Goal: Information Seeking & Learning: Learn about a topic

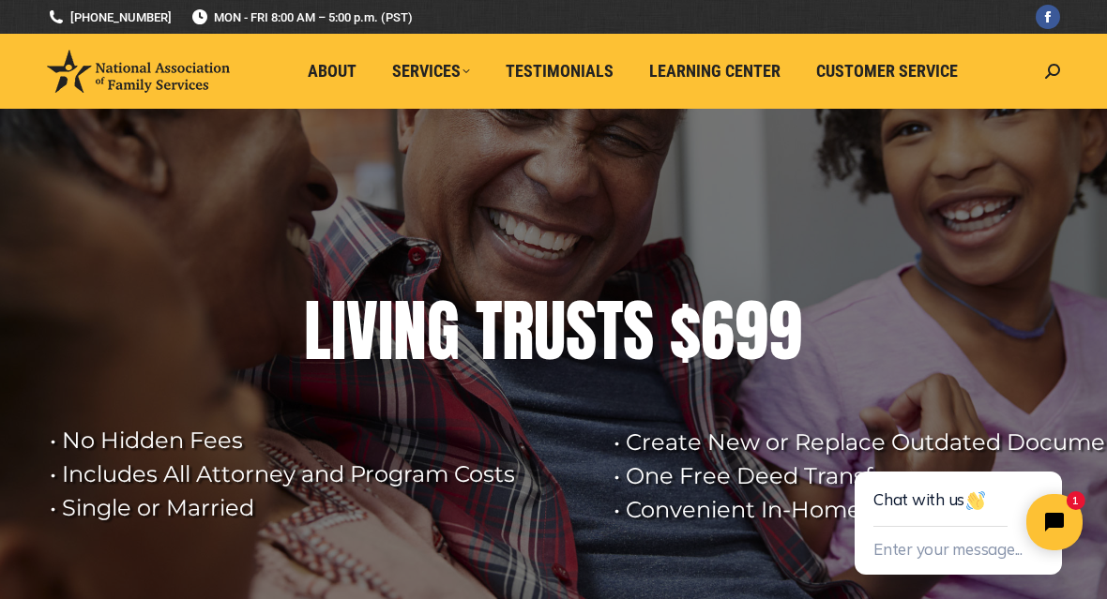
click at [897, 79] on span "Customer Service" at bounding box center [887, 71] width 142 height 21
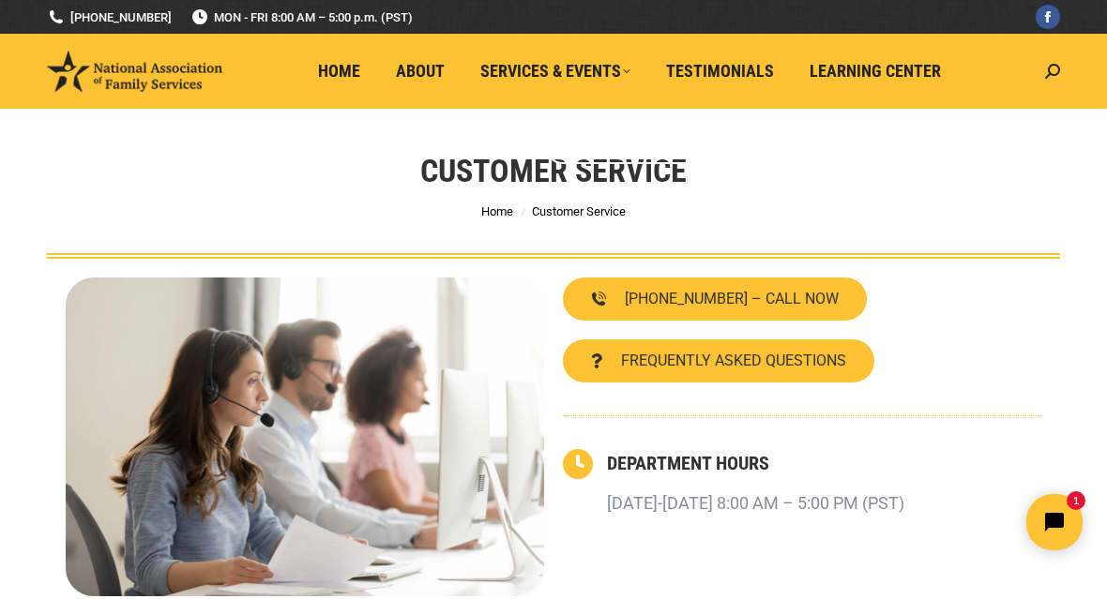
click at [344, 75] on span "Home" at bounding box center [339, 71] width 42 height 21
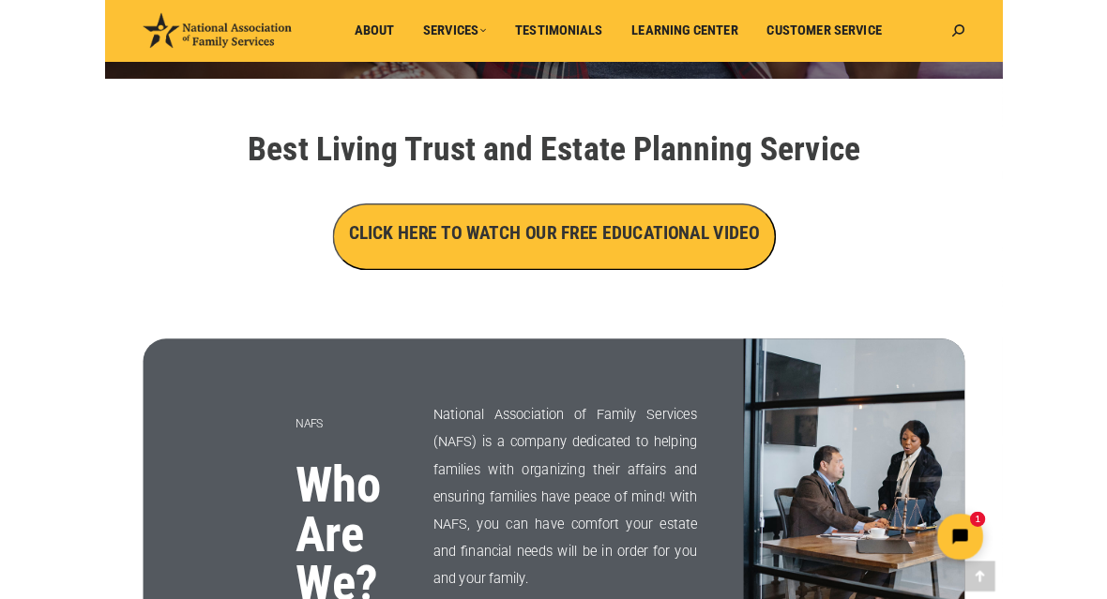
scroll to position [597, 0]
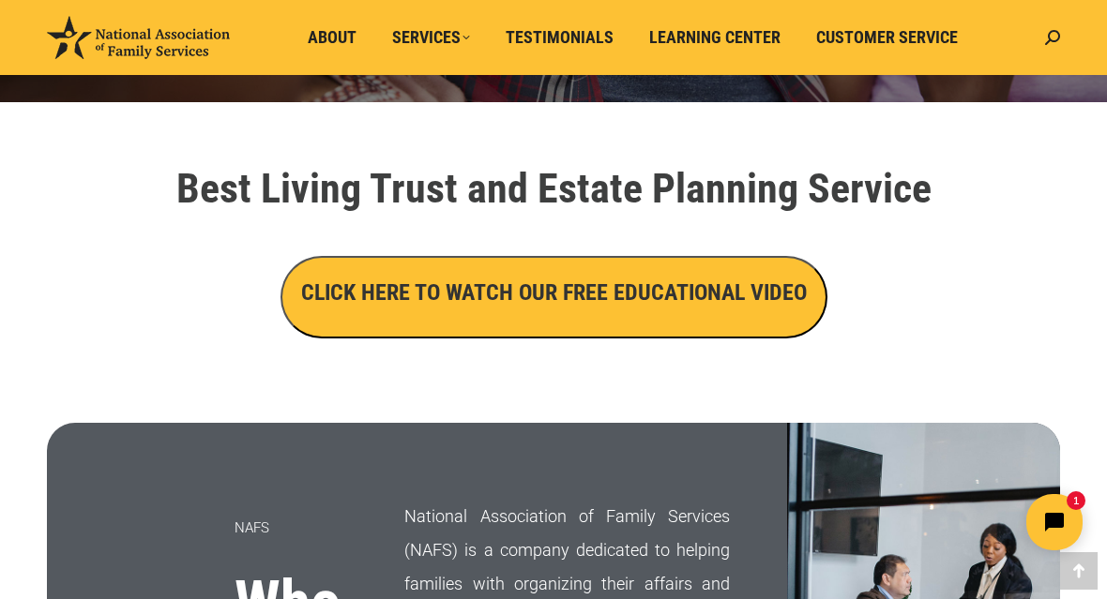
click at [372, 291] on h3 "CLICK HERE TO WATCH OUR FREE EDUCATIONAL VIDEO" at bounding box center [554, 293] width 506 height 32
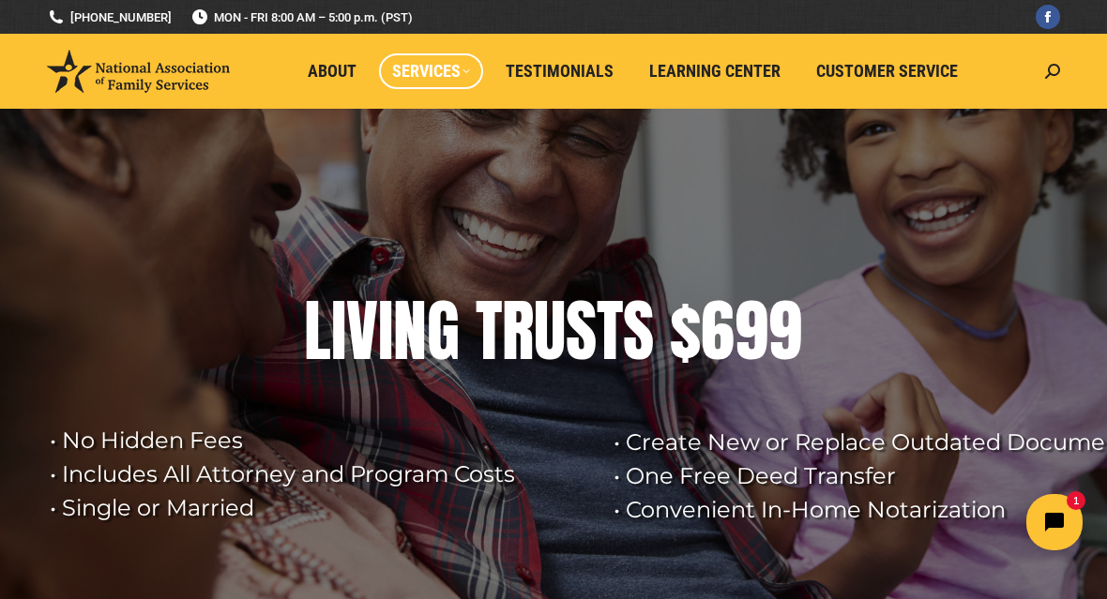
click at [435, 69] on span "Services" at bounding box center [431, 71] width 78 height 21
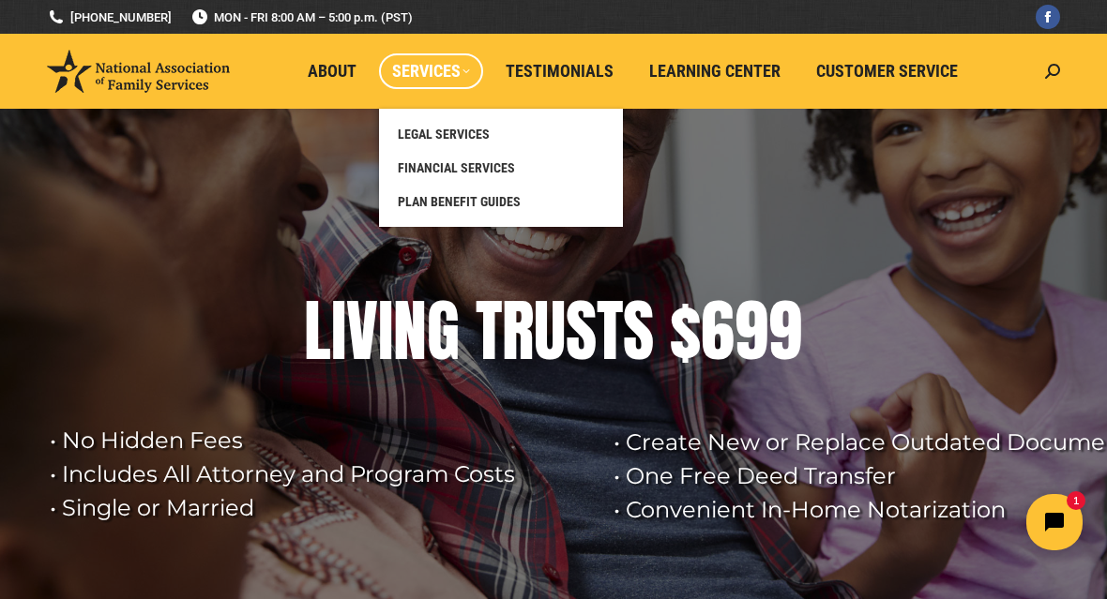
click at [426, 134] on span "LEGAL SERVICES" at bounding box center [444, 134] width 92 height 17
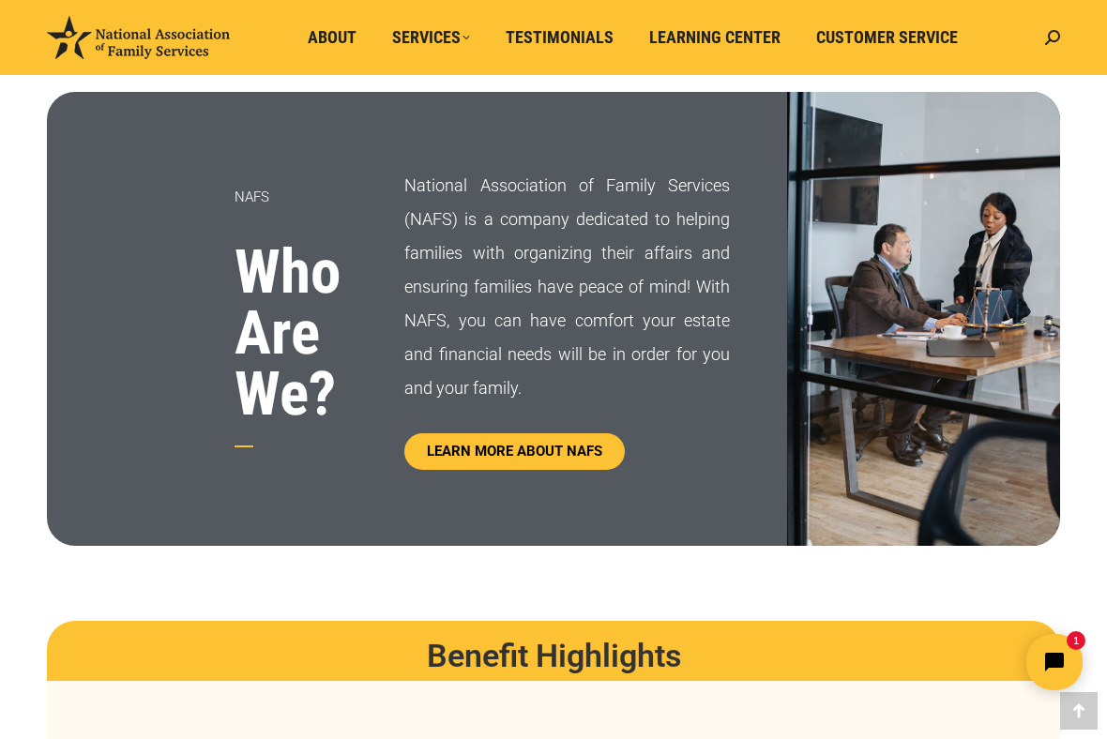
scroll to position [930, 0]
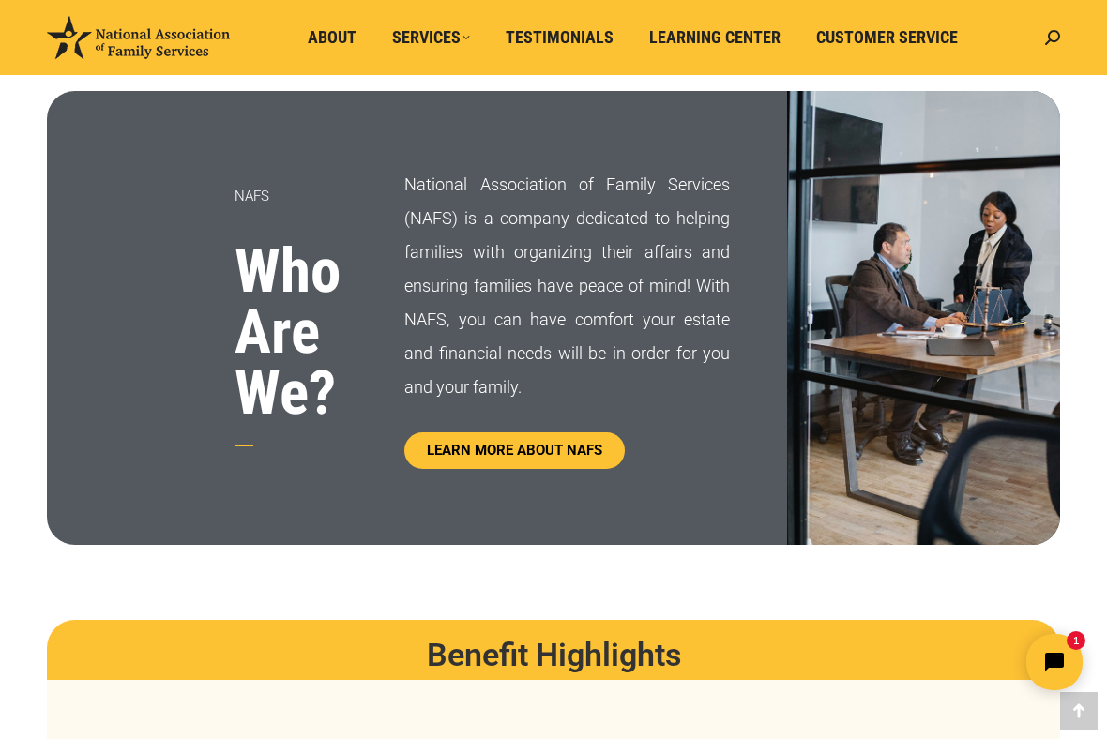
click at [451, 446] on span "LEARN MORE ABOUT NAFS" at bounding box center [514, 451] width 175 height 14
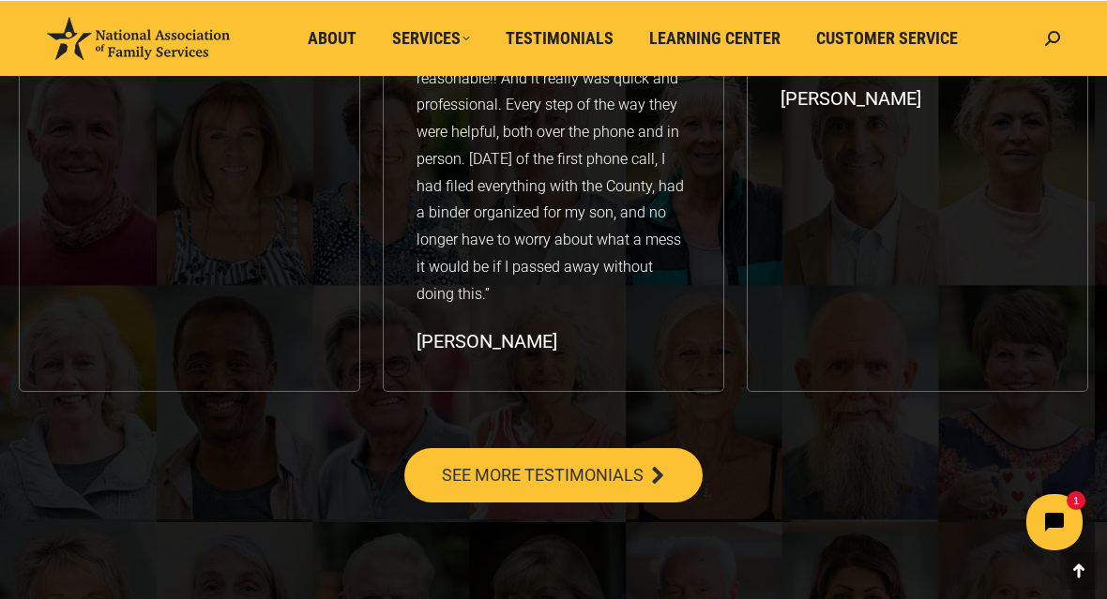
scroll to position [3284, 0]
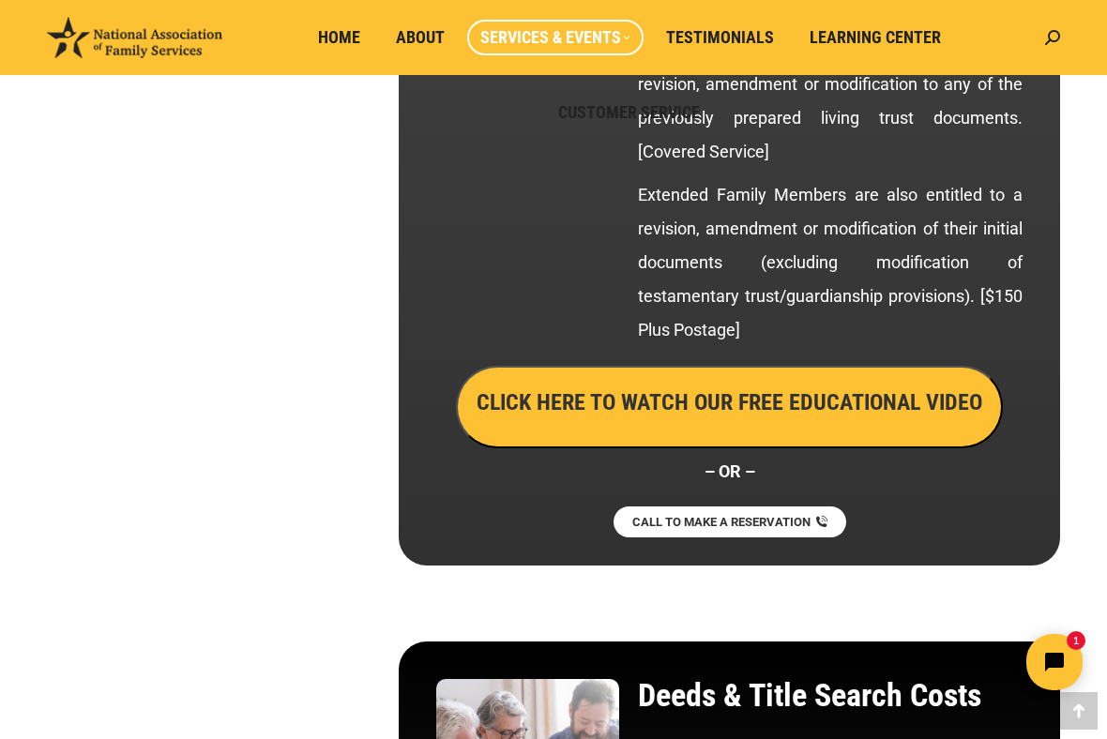
scroll to position [4171, 0]
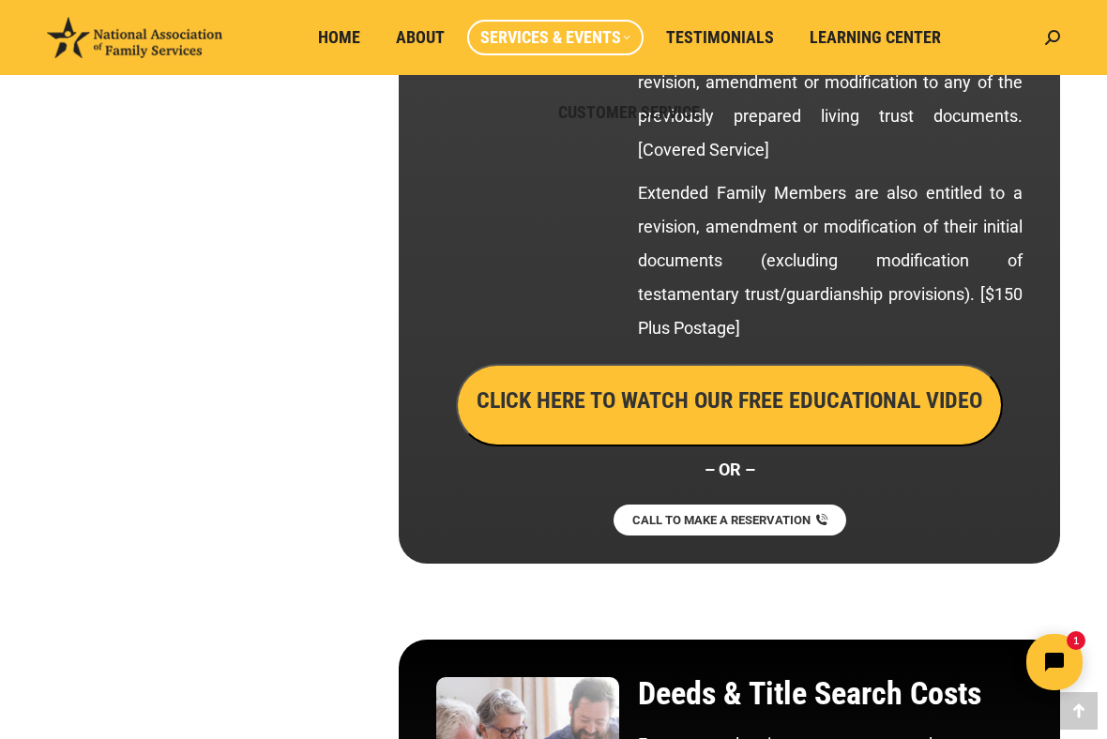
click at [535, 385] on h3 "CLICK HERE TO WATCH OUR FREE EDUCATIONAL VIDEO" at bounding box center [729, 401] width 506 height 32
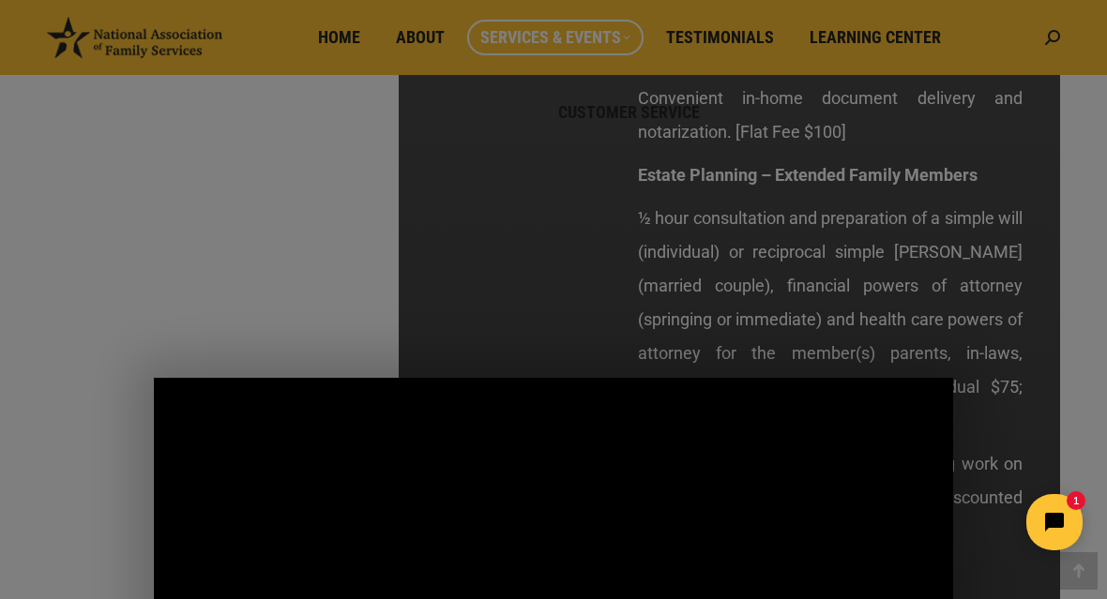
scroll to position [3560, 0]
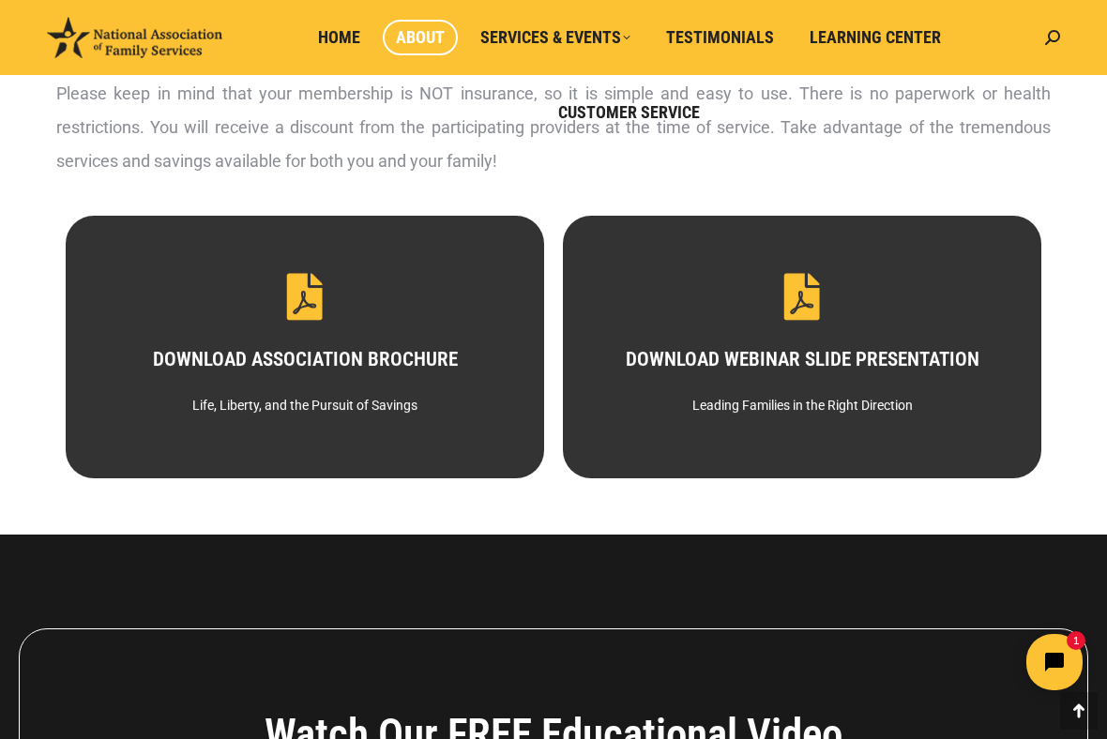
scroll to position [956, 0]
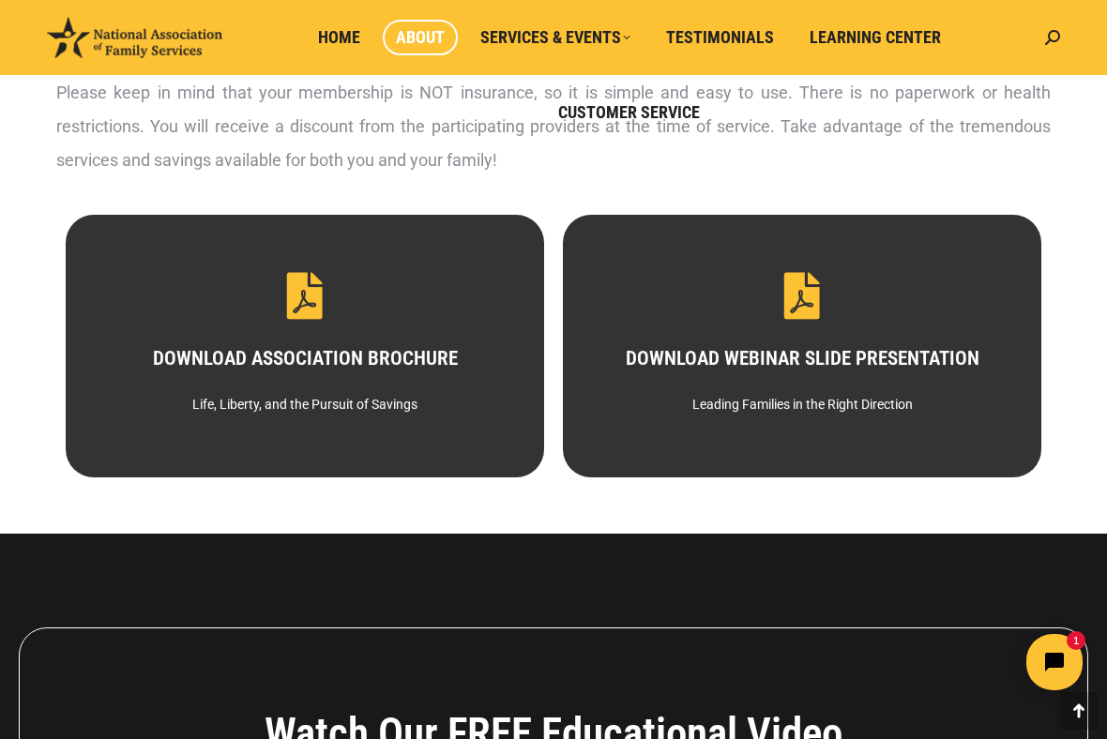
click at [710, 349] on div "DOWNLOAD WEBINAR SLIDE PRESENTATION Leading Families in the Right Direction" at bounding box center [802, 346] width 478 height 263
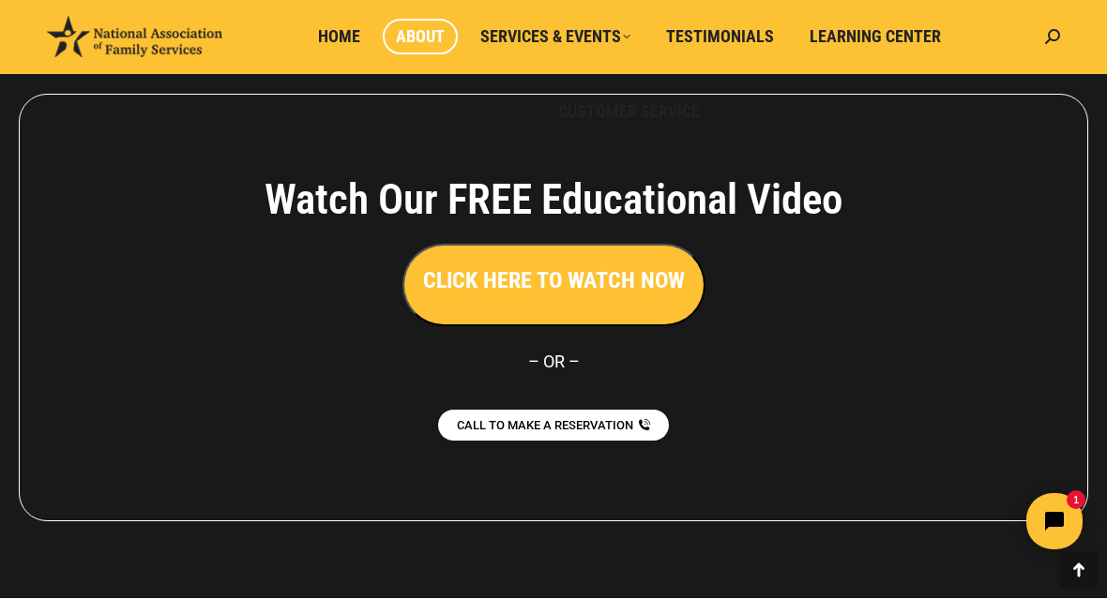
click at [515, 309] on button "CLICK HERE TO WATCH NOW" at bounding box center [553, 286] width 303 height 83
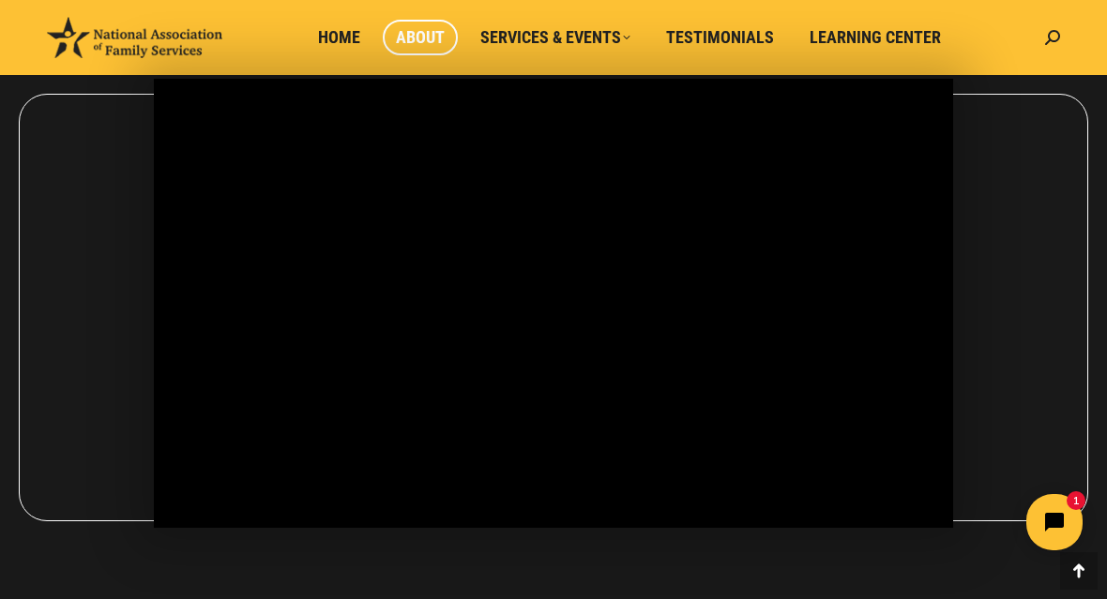
scroll to position [1493, 0]
